Goal: Navigation & Orientation: Find specific page/section

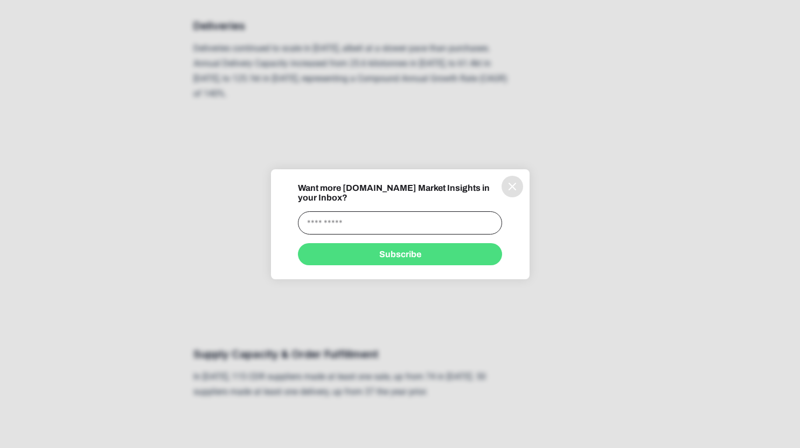
scroll to position [1694, 0]
click at [514, 190] on icon "information" at bounding box center [512, 186] width 13 height 13
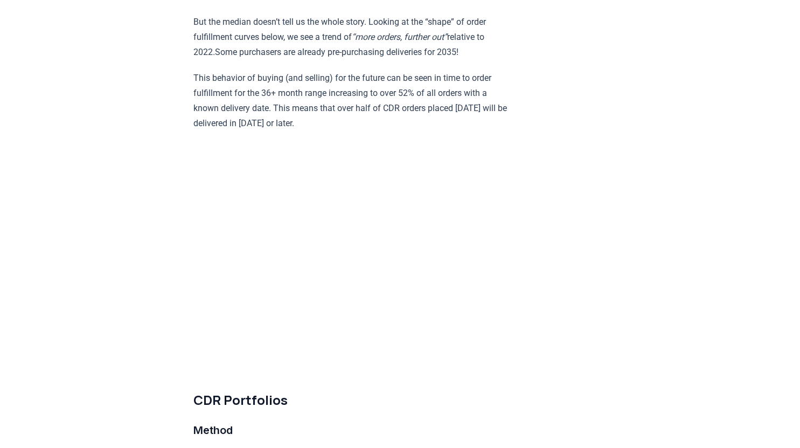
scroll to position [2543, 0]
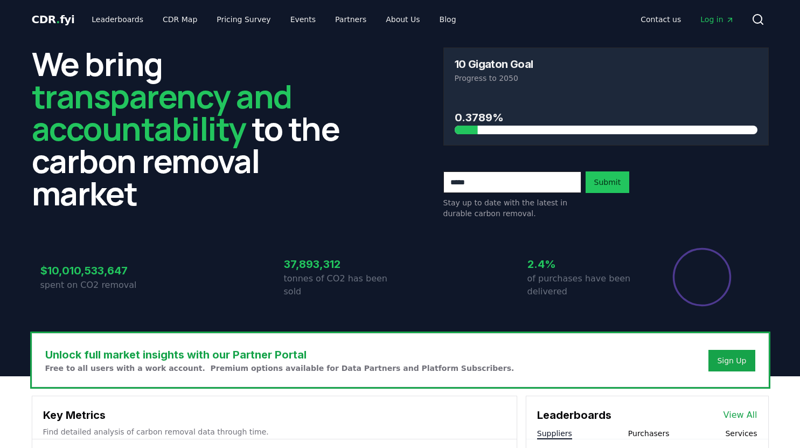
scroll to position [3, 0]
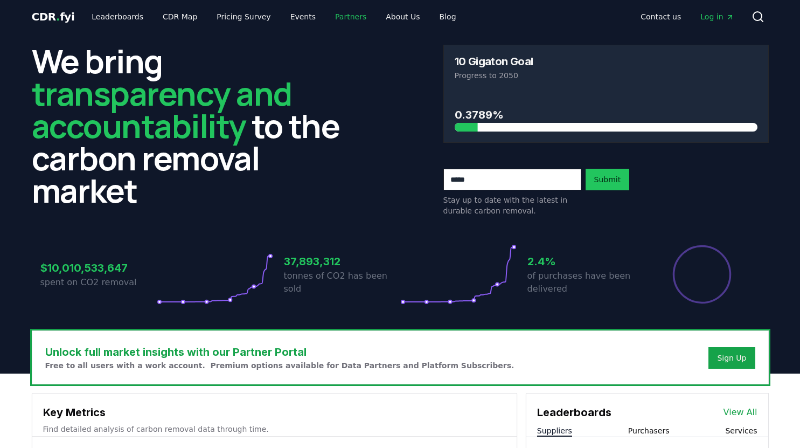
click at [332, 12] on link "Partners" at bounding box center [350, 16] width 48 height 19
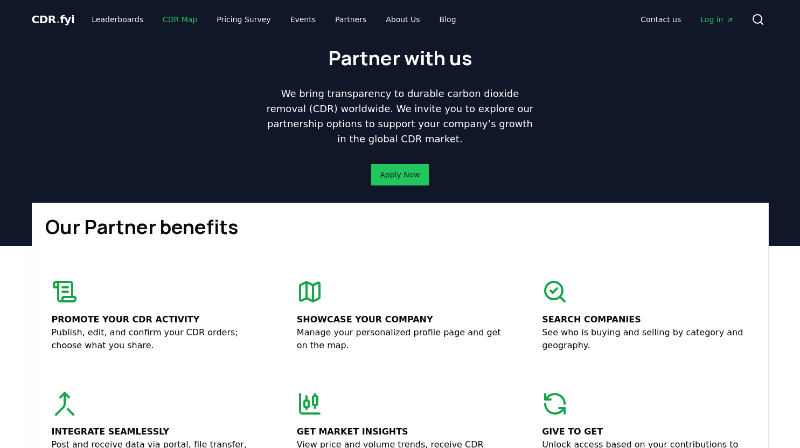
click at [171, 18] on link "CDR Map" at bounding box center [180, 19] width 52 height 19
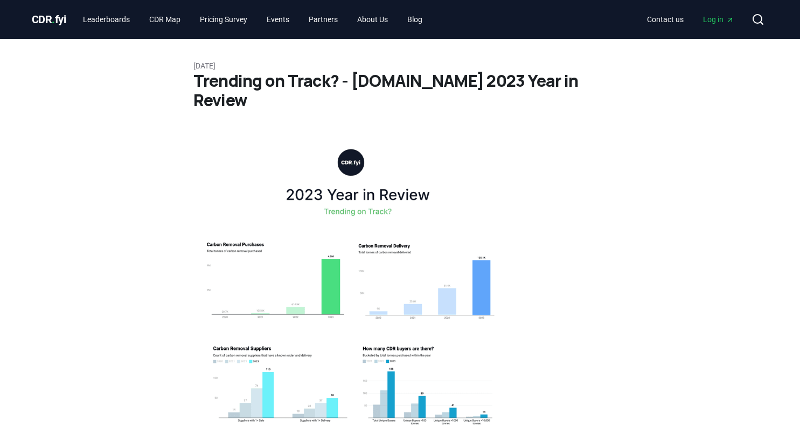
scroll to position [2543, 0]
